Goal: Obtain resource: Obtain resource

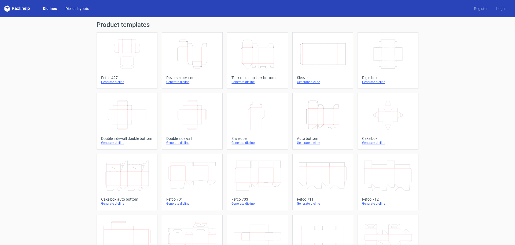
click at [72, 8] on link "Diecut layouts" at bounding box center [77, 8] width 32 height 5
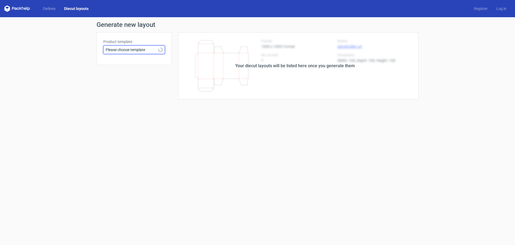
click at [128, 48] on span "Please choose template" at bounding box center [132, 49] width 53 height 5
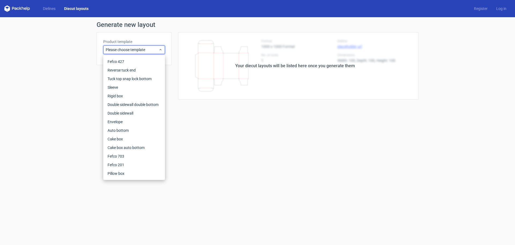
click at [66, 38] on div "Generate new layout Product template Please choose template Your diecut layouts…" at bounding box center [257, 60] width 515 height 86
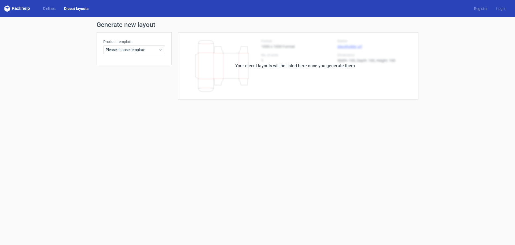
click at [44, 0] on div "Dielines Diecut layouts Register Log in" at bounding box center [257, 8] width 515 height 17
click at [43, 6] on link "Dielines" at bounding box center [49, 8] width 21 height 5
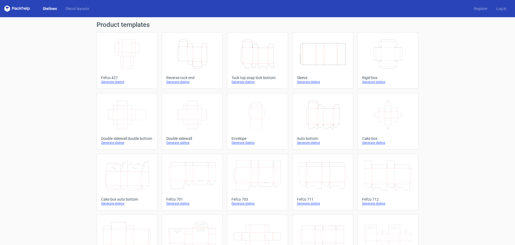
click at [26, 6] on icon at bounding box center [17, 8] width 26 height 6
click at [20, 6] on icon at bounding box center [17, 8] width 26 height 6
click at [13, 6] on icon at bounding box center [17, 8] width 26 height 6
click at [458, 60] on div "Product templates Width Depth Height Fefco 427 Generate dieline Height Depth Wi…" at bounding box center [257, 176] width 515 height 318
